Goal: Task Accomplishment & Management: Manage account settings

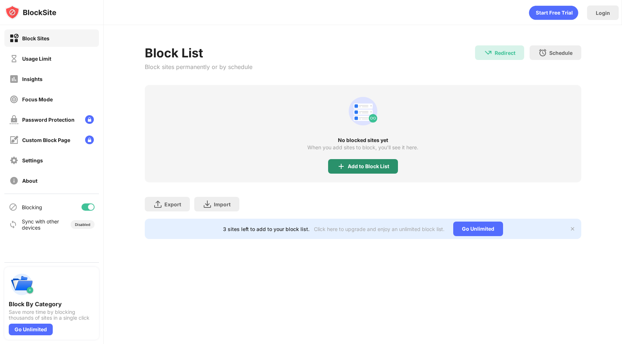
click at [348, 170] on div "Add to Block List" at bounding box center [363, 166] width 70 height 15
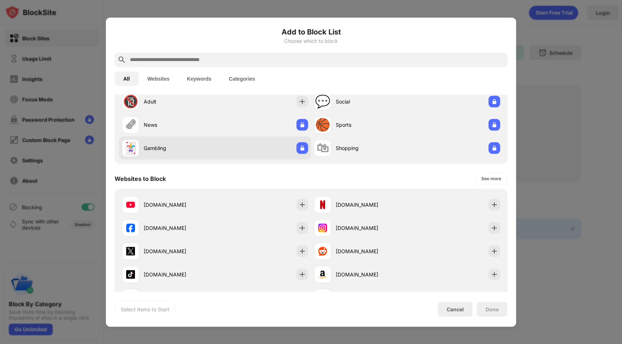
scroll to position [30, 0]
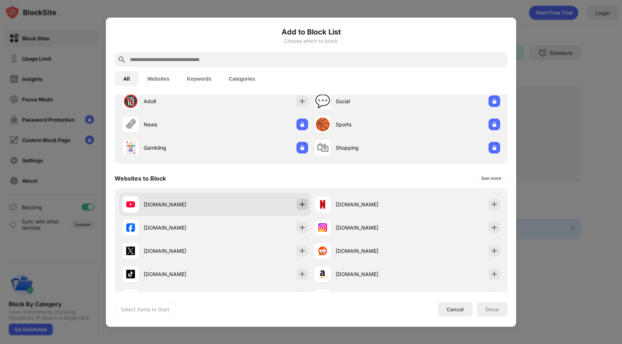
click at [299, 201] on img at bounding box center [302, 204] width 7 height 7
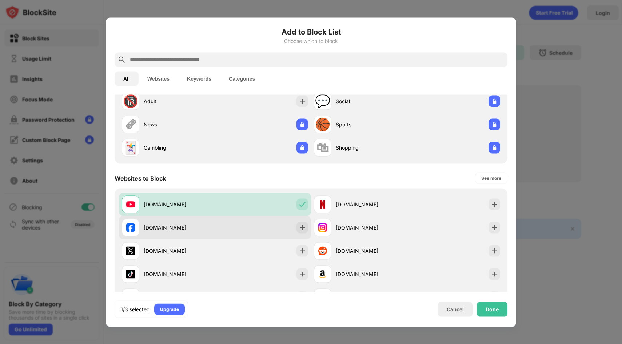
click at [304, 227] on img at bounding box center [302, 227] width 7 height 7
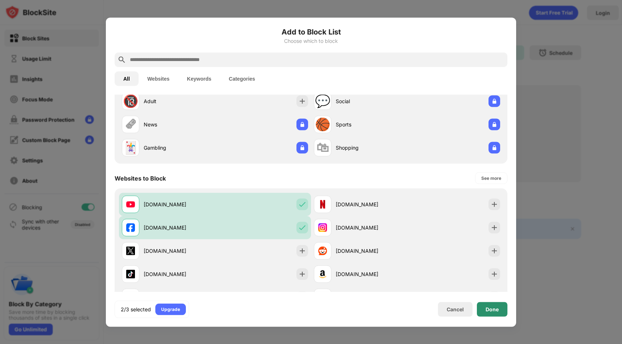
click at [493, 310] on div "Done" at bounding box center [492, 310] width 13 height 6
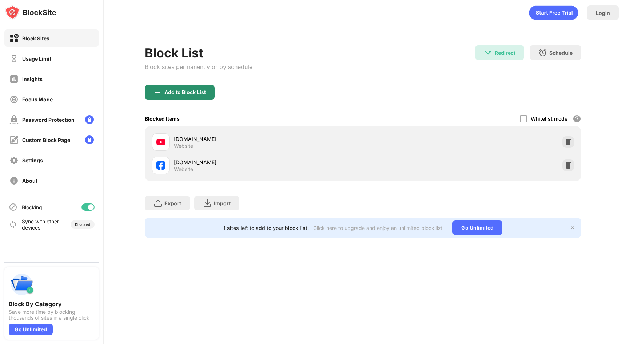
click at [204, 96] on div "Add to Block List" at bounding box center [180, 92] width 70 height 15
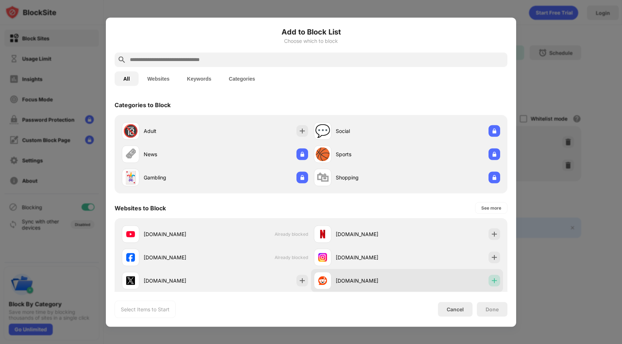
click at [494, 283] on img at bounding box center [494, 280] width 7 height 7
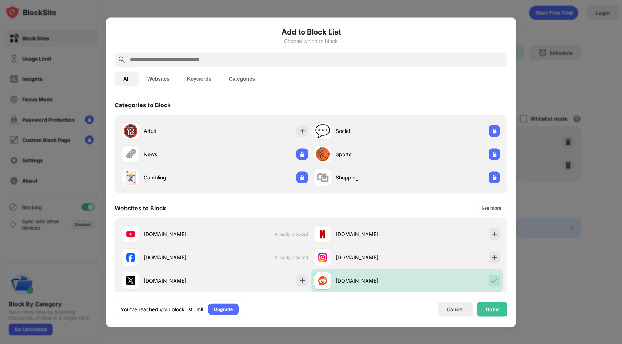
click at [485, 317] on div "You’ve reached your block list limit Upgrade Cancel Done" at bounding box center [311, 309] width 393 height 17
click at [486, 312] on div "Done" at bounding box center [492, 310] width 13 height 6
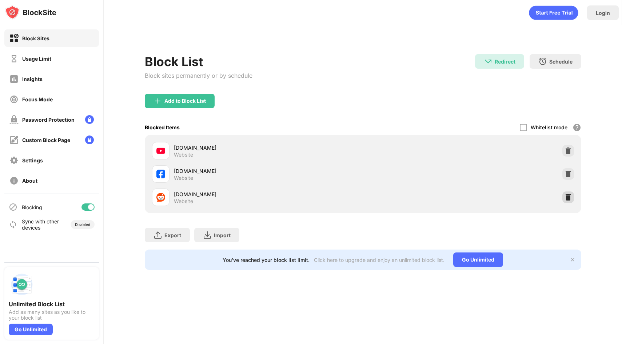
click at [567, 194] on img at bounding box center [568, 197] width 7 height 7
